Goal: Task Accomplishment & Management: Manage account settings

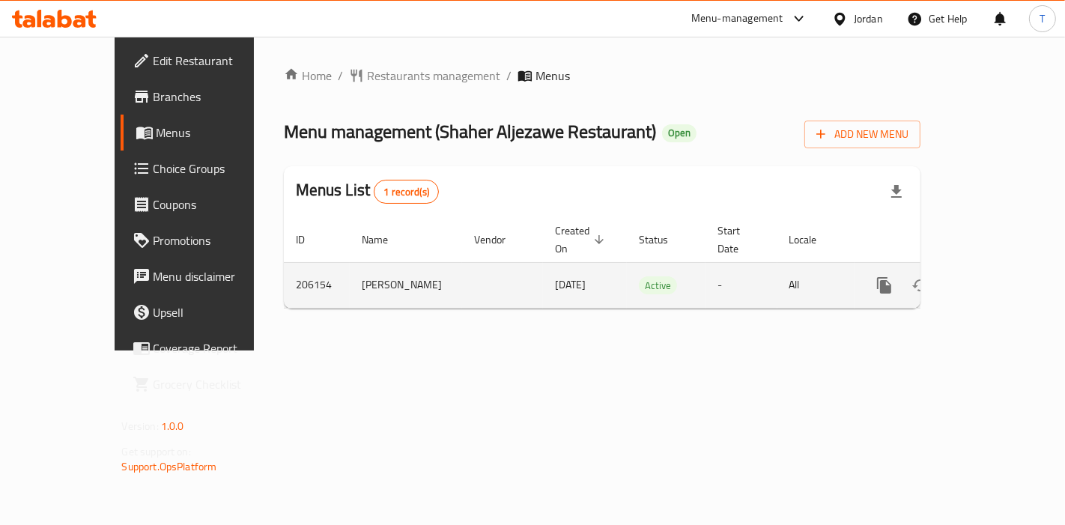
click at [995, 268] on link "enhanced table" at bounding box center [992, 285] width 36 height 36
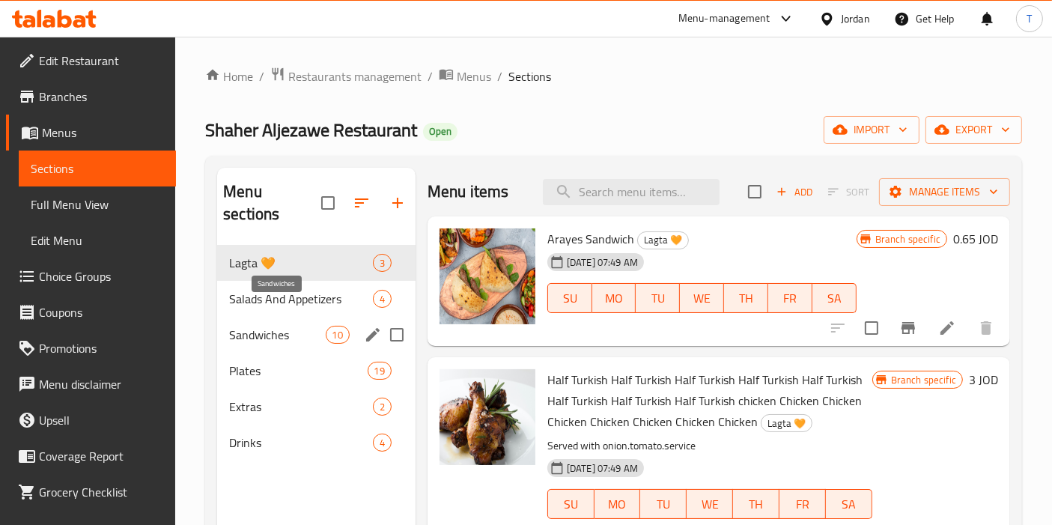
click at [305, 326] on span "Sandwiches" at bounding box center [277, 335] width 96 height 18
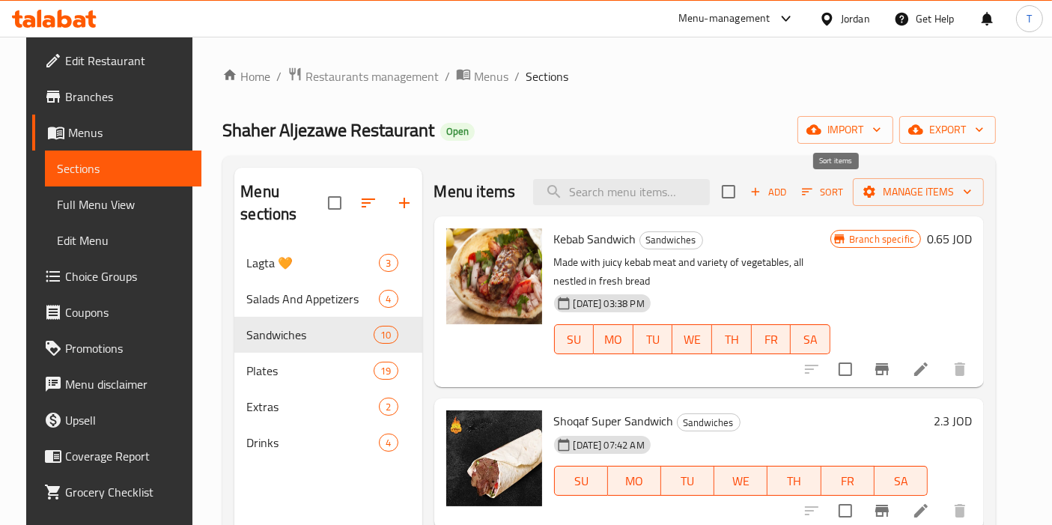
click at [814, 194] on icon "button" at bounding box center [807, 191] width 13 height 13
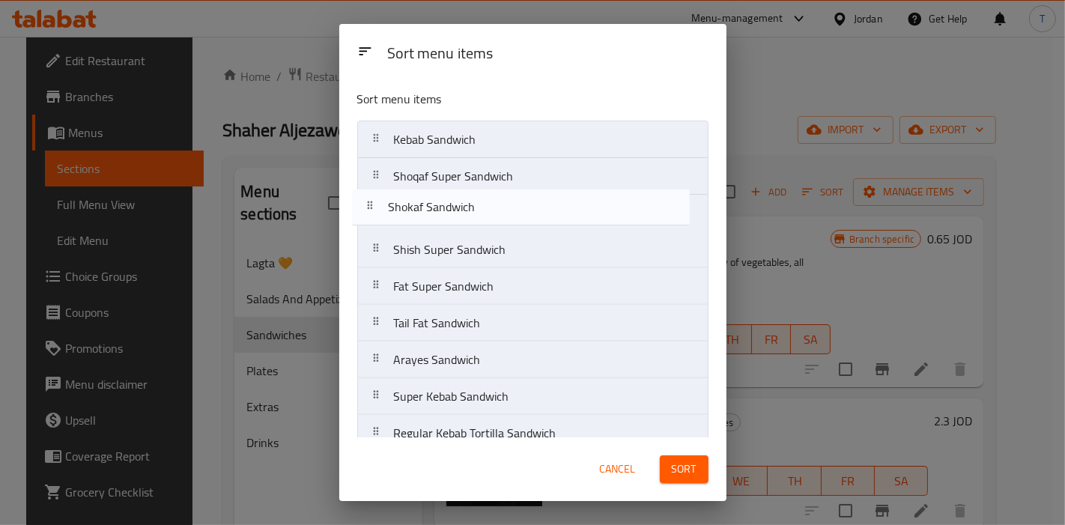
drag, startPoint x: 488, startPoint y: 285, endPoint x: 483, endPoint y: 210, distance: 75.1
click at [483, 210] on nav "Kebab Sandwich Shoqaf Super Sandwich Shish Super Sandwich Fat Super Sandwich Sh…" at bounding box center [532, 305] width 351 height 368
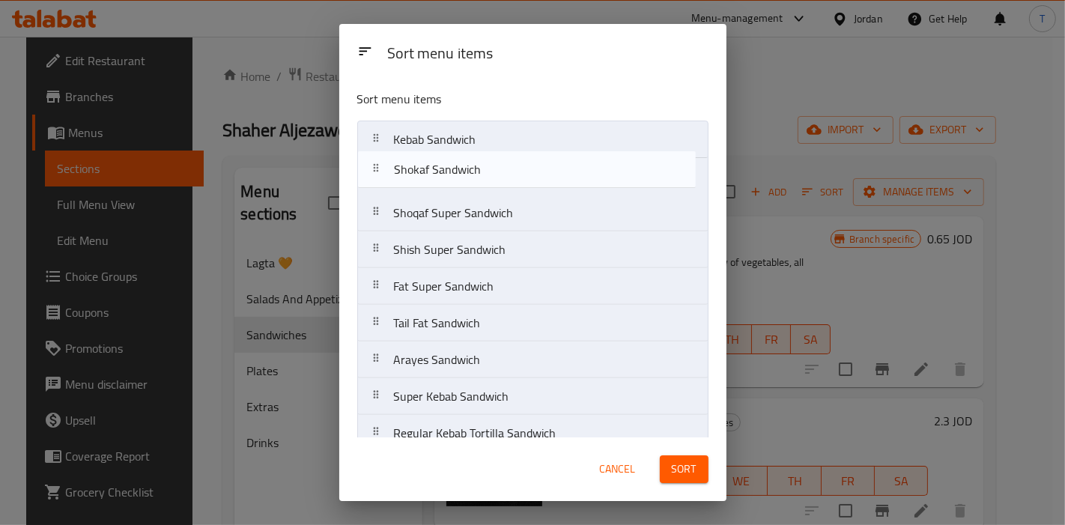
drag, startPoint x: 465, startPoint y: 219, endPoint x: 467, endPoint y: 173, distance: 46.5
click at [467, 173] on nav "Kebab Sandwich Shoqaf Super Sandwich Shokaf Sandwich Shish Super Sandwich Fat S…" at bounding box center [532, 305] width 351 height 368
drag, startPoint x: 489, startPoint y: 387, endPoint x: 494, endPoint y: 168, distance: 219.5
click at [494, 168] on nav "Kebab Sandwich Shokaf Sandwich Shoqaf Super Sandwich Shish Super Sandwich Fat S…" at bounding box center [532, 305] width 351 height 368
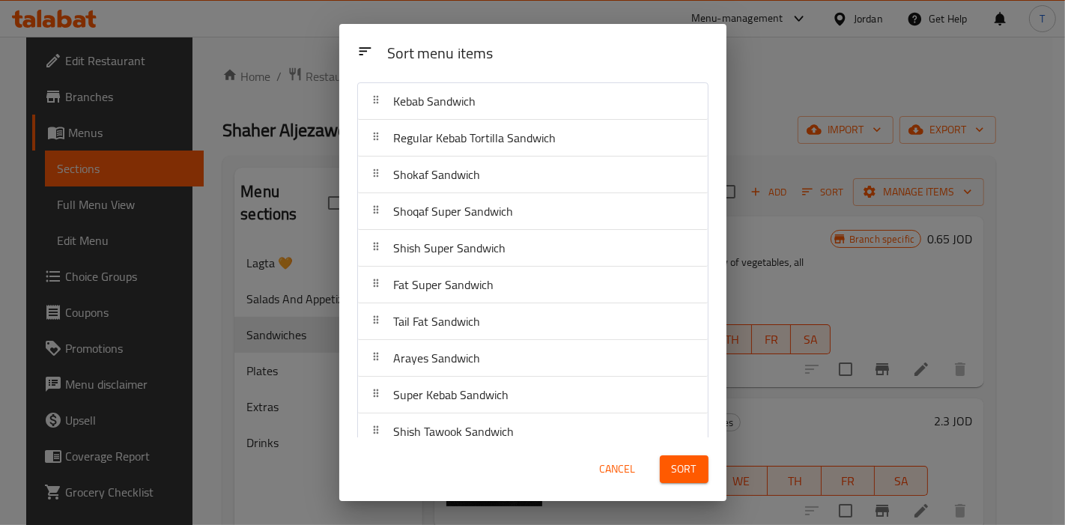
scroll to position [54, 0]
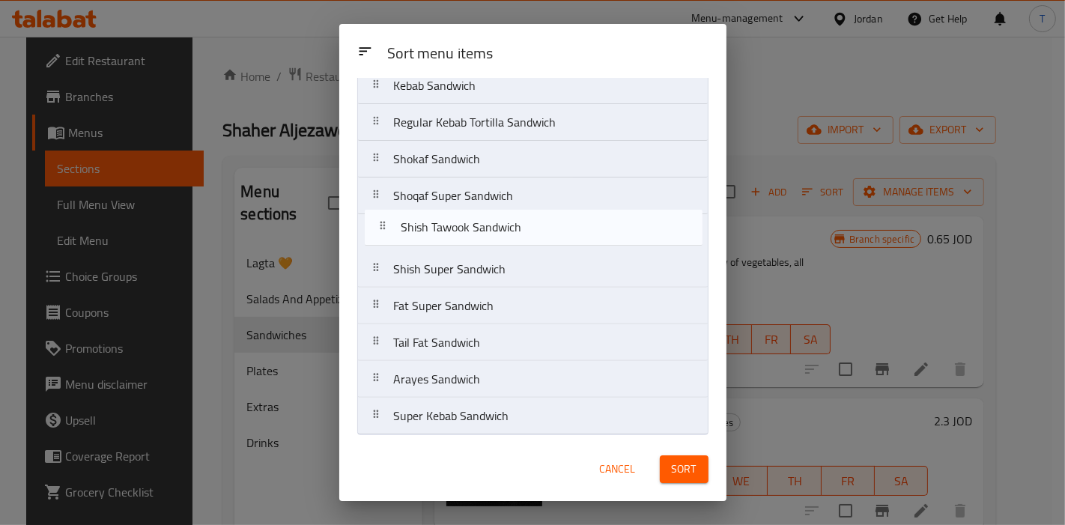
drag, startPoint x: 492, startPoint y: 419, endPoint x: 498, endPoint y: 226, distance: 192.6
click at [498, 226] on nav "Kebab Sandwich Regular Kebab Tortilla Sandwich Shokaf Sandwich Shoqaf Super San…" at bounding box center [532, 251] width 351 height 368
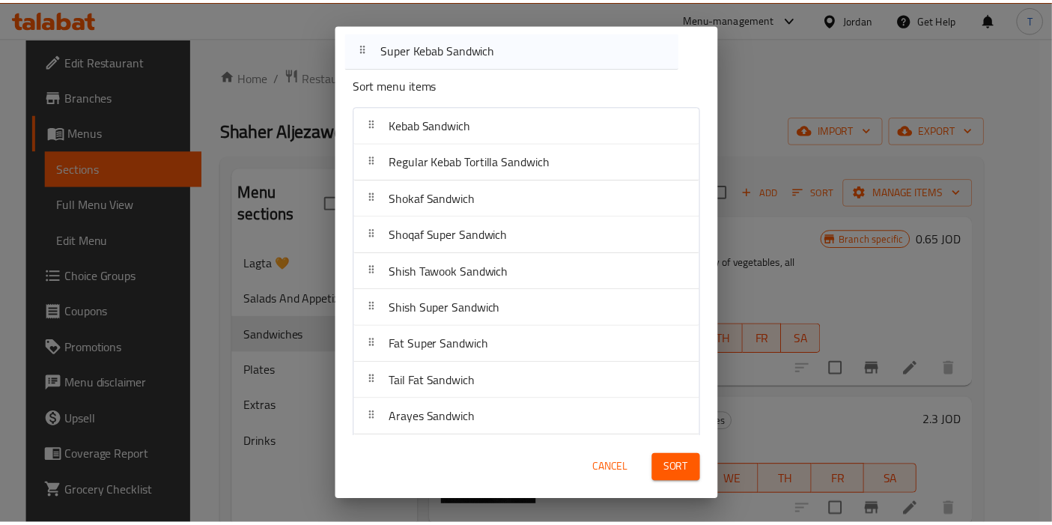
scroll to position [0, 0]
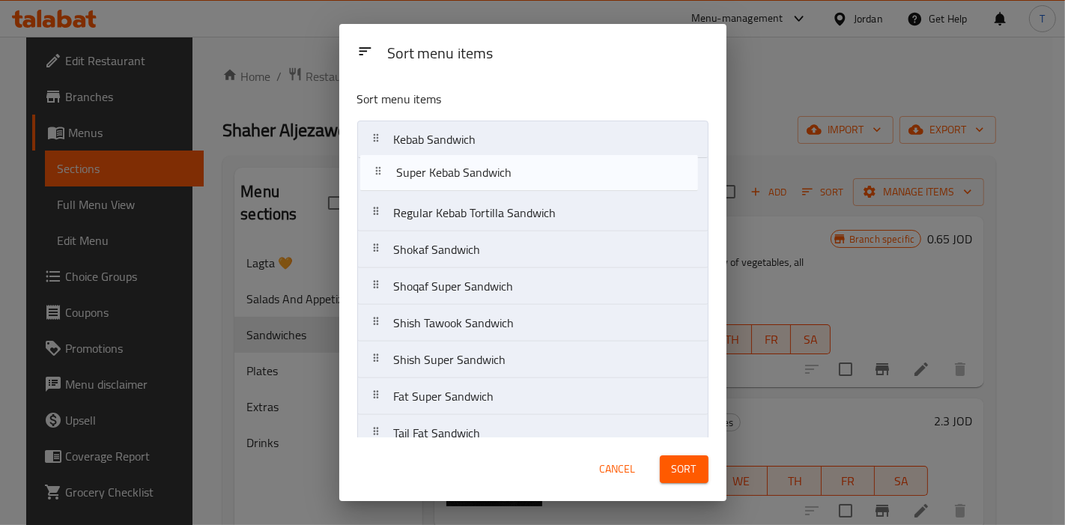
drag, startPoint x: 495, startPoint y: 425, endPoint x: 498, endPoint y: 185, distance: 240.4
click at [498, 185] on nav "Kebab Sandwich Regular Kebab Tortilla Sandwich Shokaf Sandwich Shoqaf Super San…" at bounding box center [532, 305] width 351 height 368
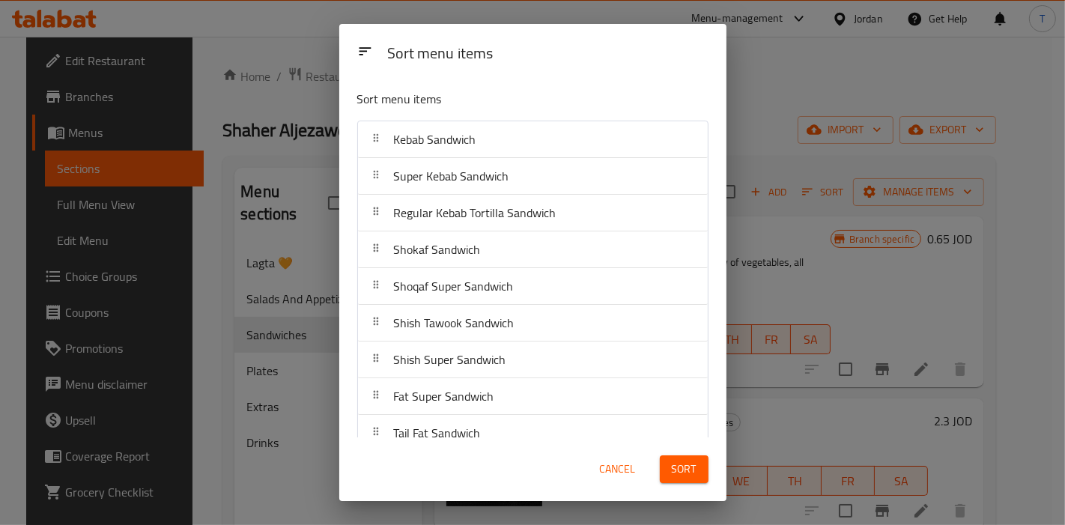
click at [682, 460] on span "Sort" at bounding box center [684, 469] width 25 height 19
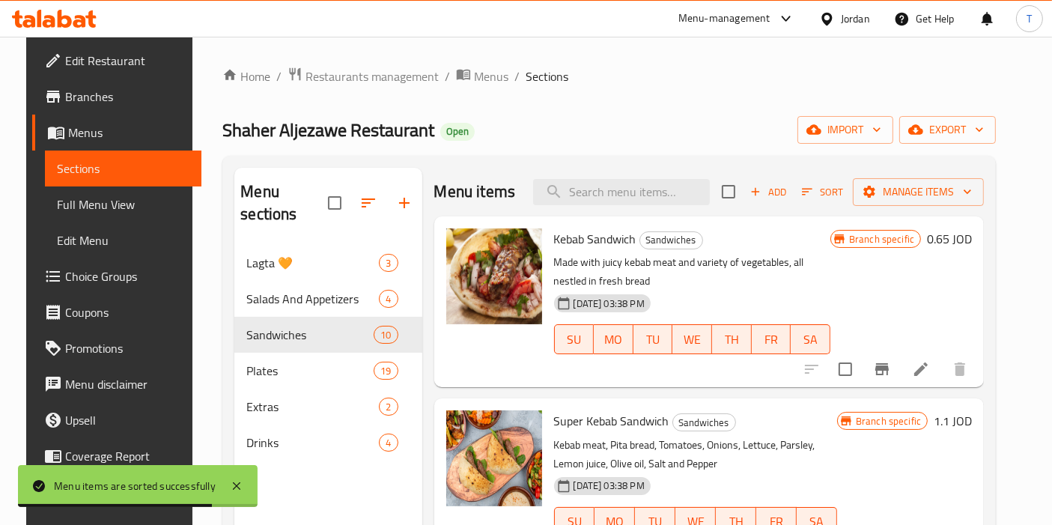
click at [121, 88] on span "Branches" at bounding box center [127, 97] width 125 height 18
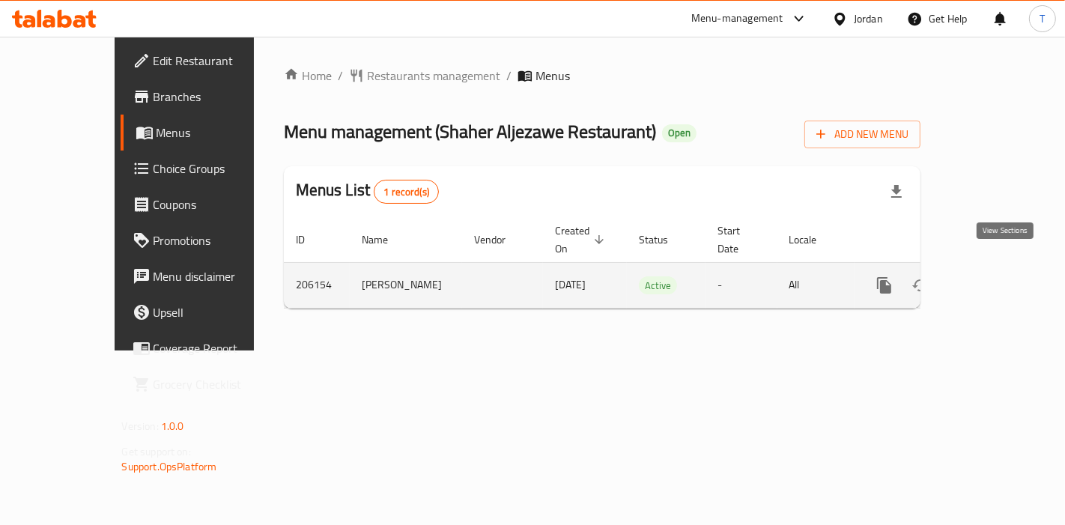
click at [1001, 276] on icon "enhanced table" at bounding box center [992, 285] width 18 height 18
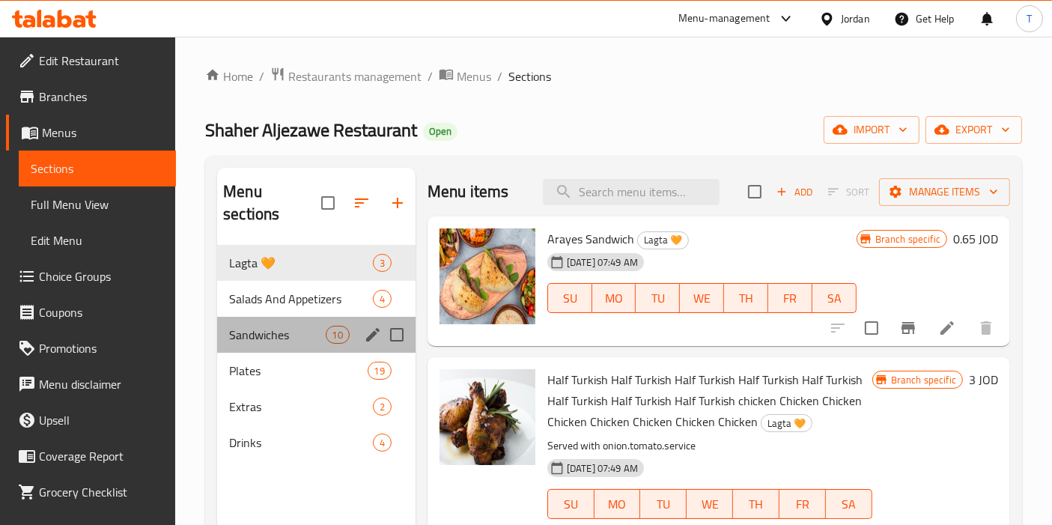
click at [294, 317] on div "Sandwiches 10" at bounding box center [316, 335] width 198 height 36
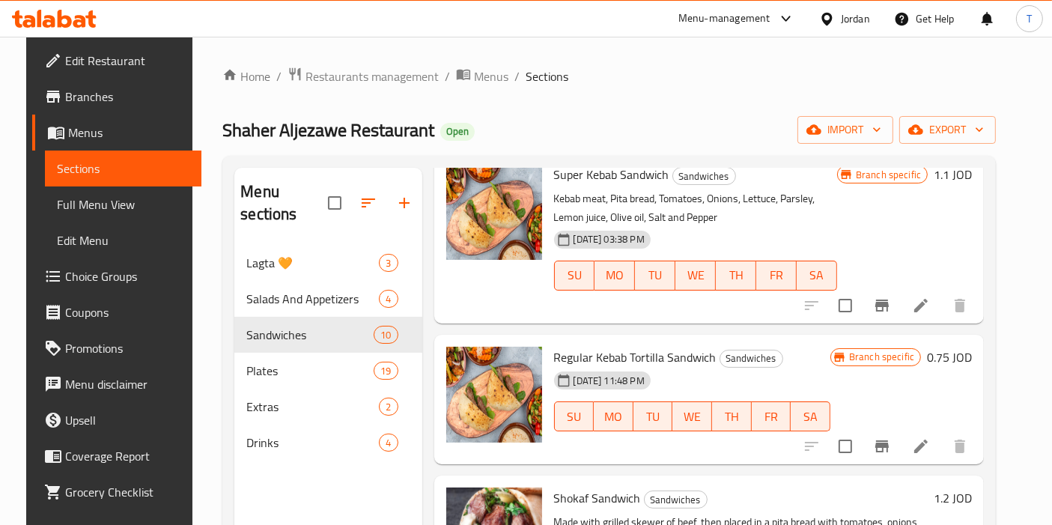
scroll to position [249, 0]
